Goal: Task Accomplishment & Management: Manage account settings

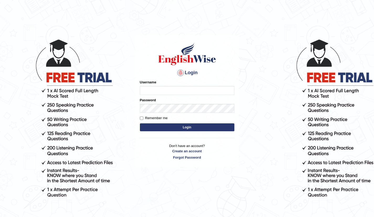
type input "Kamana_mt"
click at [177, 125] on button "Login" at bounding box center [187, 127] width 95 height 8
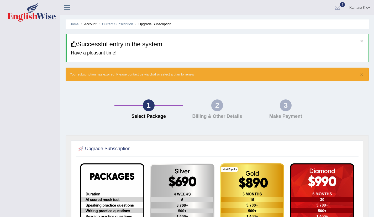
click at [65, 8] on icon at bounding box center [67, 7] width 6 height 7
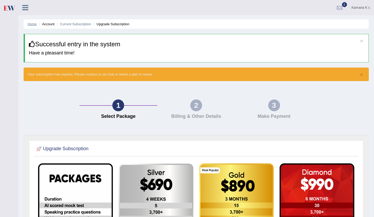
click at [30, 25] on link "Home" at bounding box center [32, 24] width 9 height 4
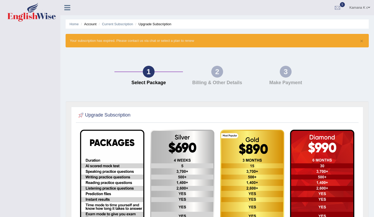
click at [69, 8] on icon at bounding box center [67, 7] width 6 height 7
